Goal: Navigation & Orientation: Find specific page/section

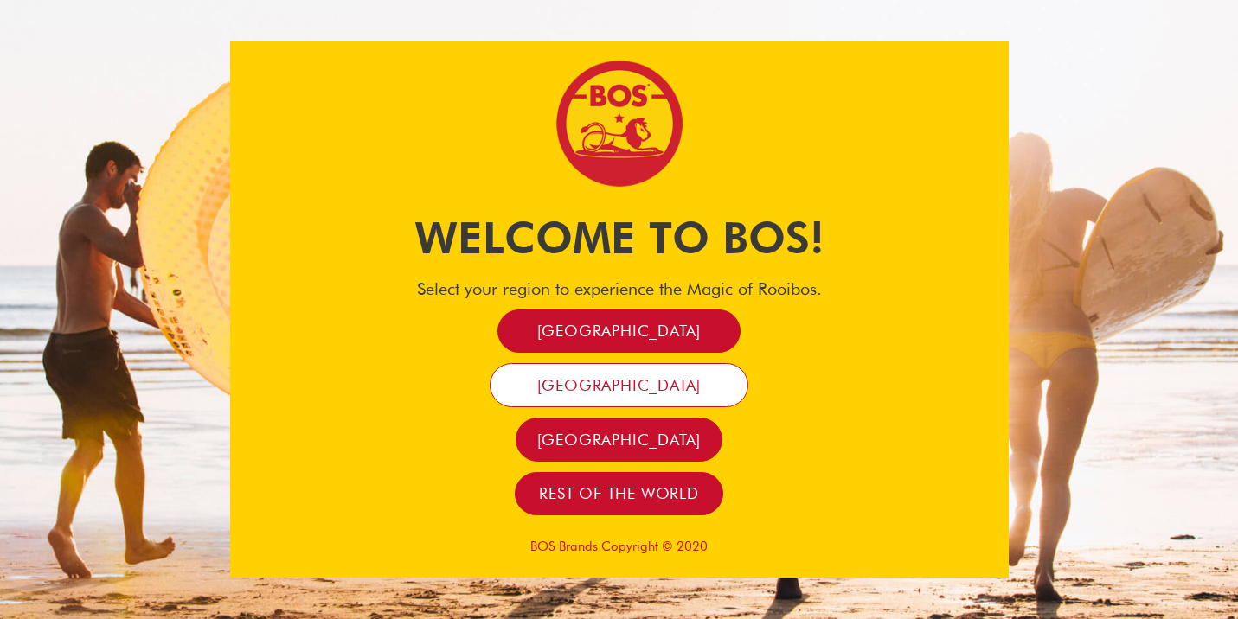
click at [623, 395] on link "France" at bounding box center [620, 385] width 260 height 44
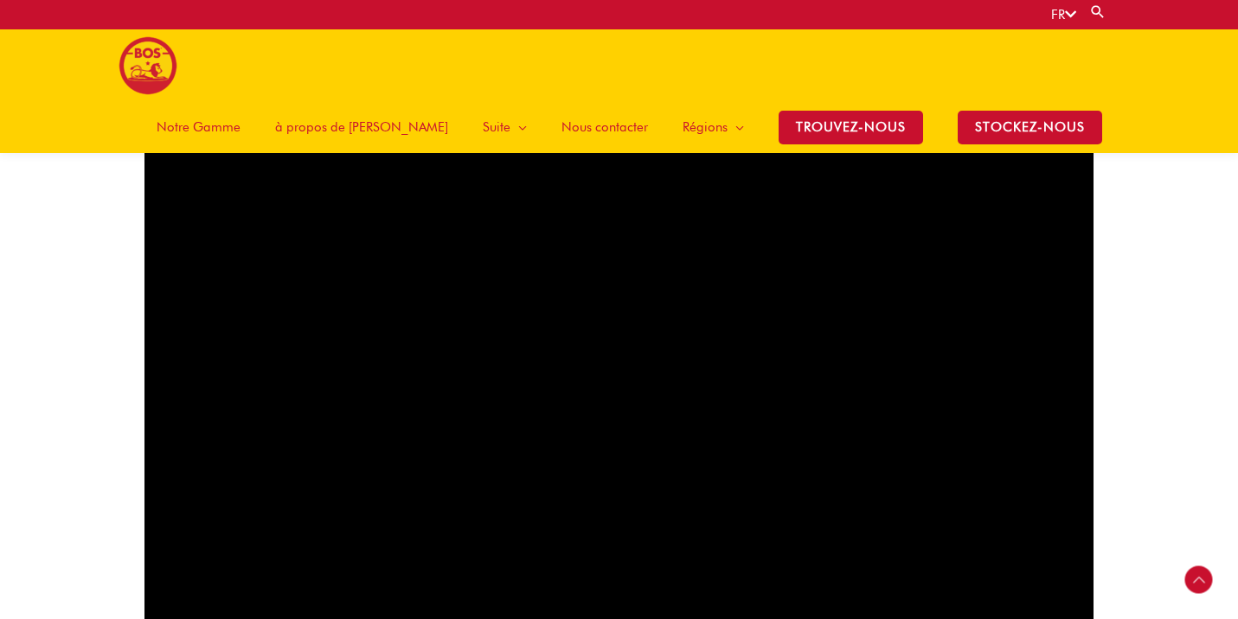
scroll to position [1052, 0]
click at [405, 101] on span "à propos de [PERSON_NAME]" at bounding box center [361, 127] width 173 height 52
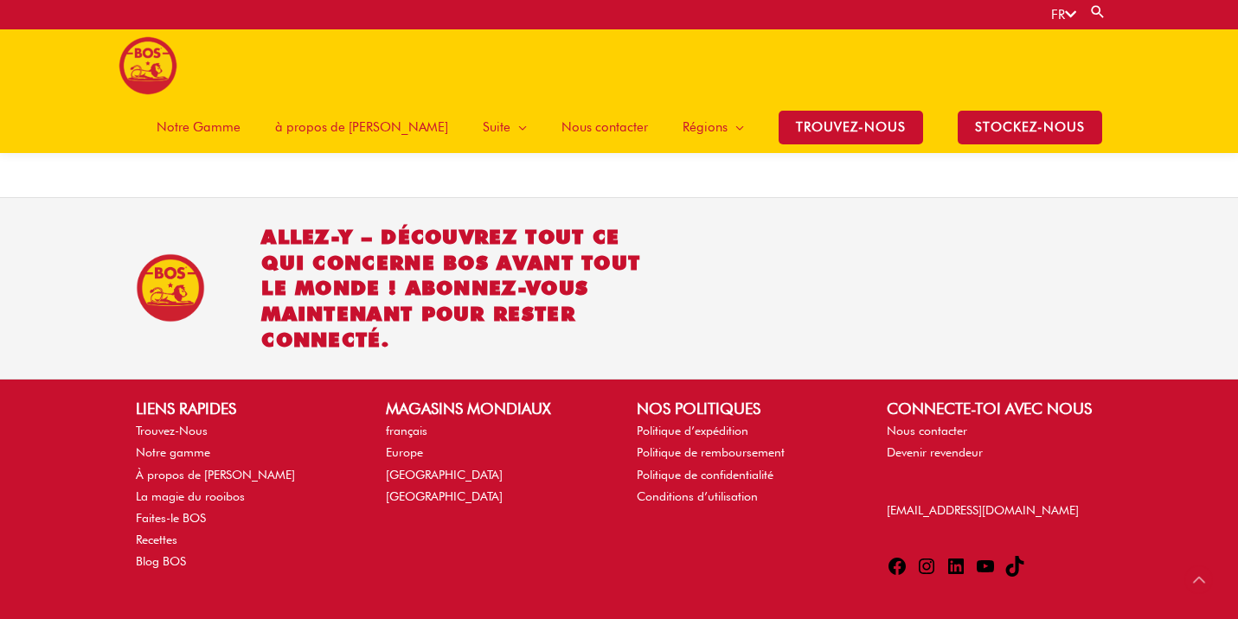
scroll to position [2196, 0]
